Goal: Task Accomplishment & Management: Use online tool/utility

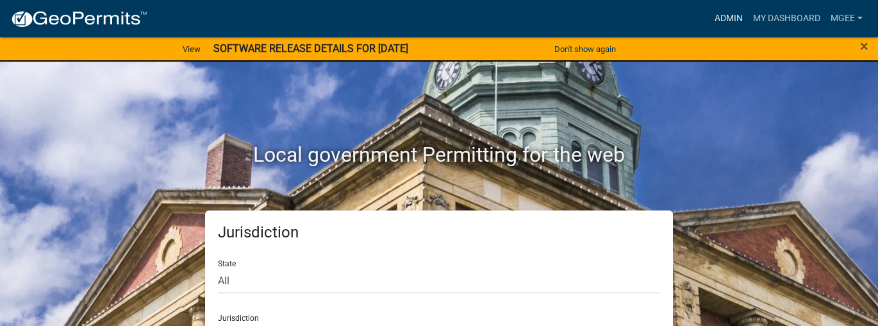
drag, startPoint x: 725, startPoint y: 17, endPoint x: 660, endPoint y: 26, distance: 65.5
click at [725, 17] on link "Admin" at bounding box center [729, 18] width 38 height 24
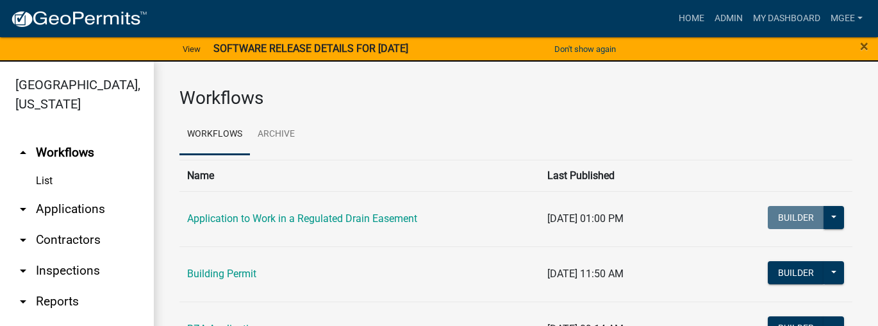
click at [89, 194] on link "arrow_drop_down Applications" at bounding box center [77, 209] width 154 height 31
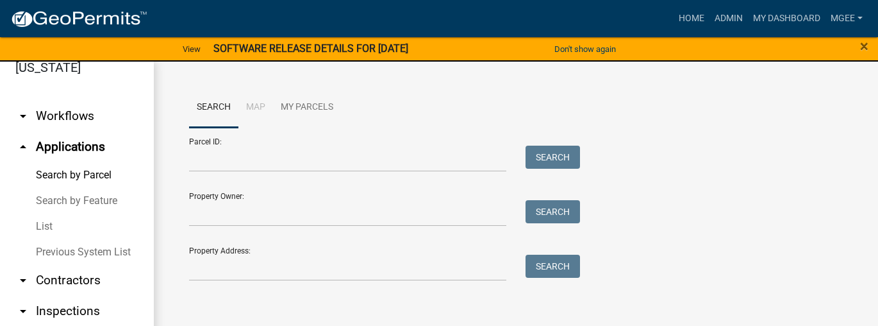
scroll to position [88, 0]
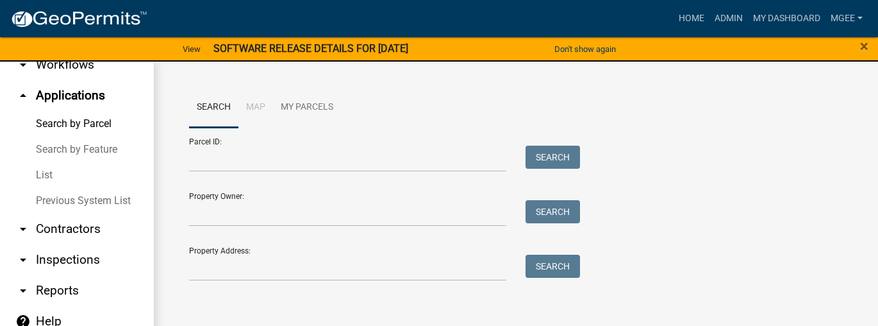
click at [70, 224] on link "arrow_drop_down Contractors" at bounding box center [77, 229] width 154 height 31
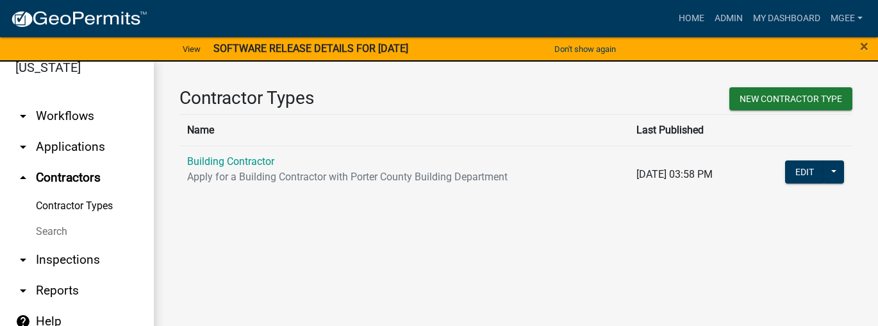
click at [58, 233] on link "Search" at bounding box center [77, 232] width 154 height 26
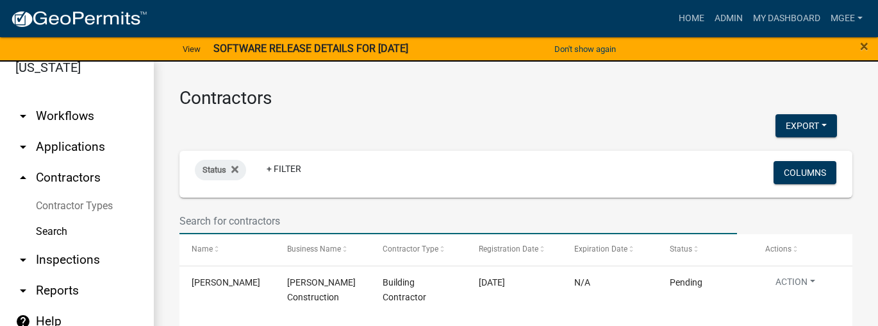
click at [197, 220] on input "text" at bounding box center [459, 221] width 558 height 26
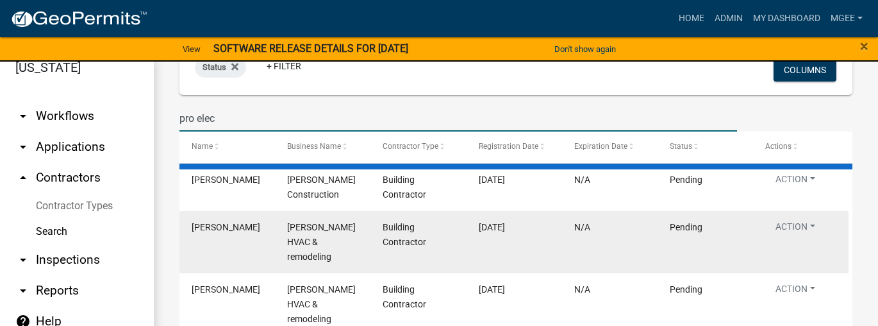
scroll to position [82, 0]
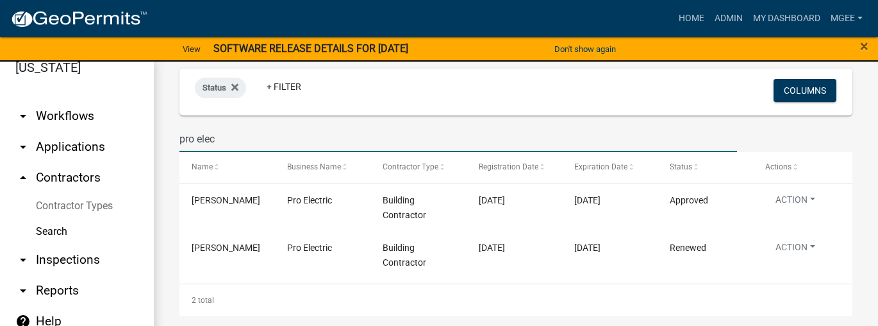
type input "pro elec"
